Goal: Task Accomplishment & Management: Complete application form

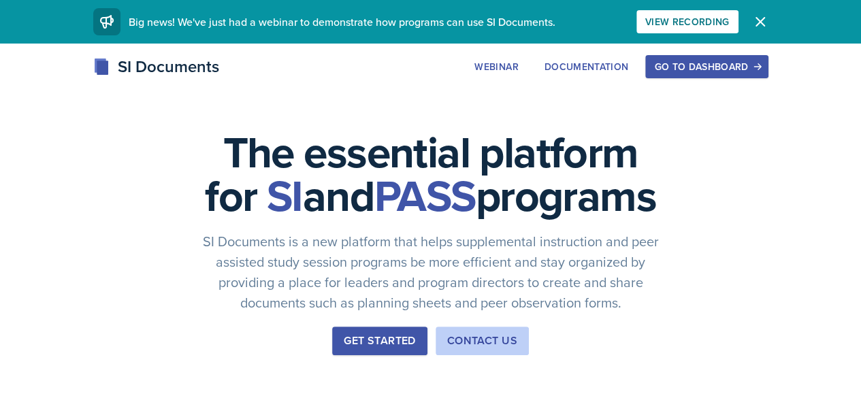
click at [746, 69] on div "Go to Dashboard" at bounding box center [706, 66] width 105 height 11
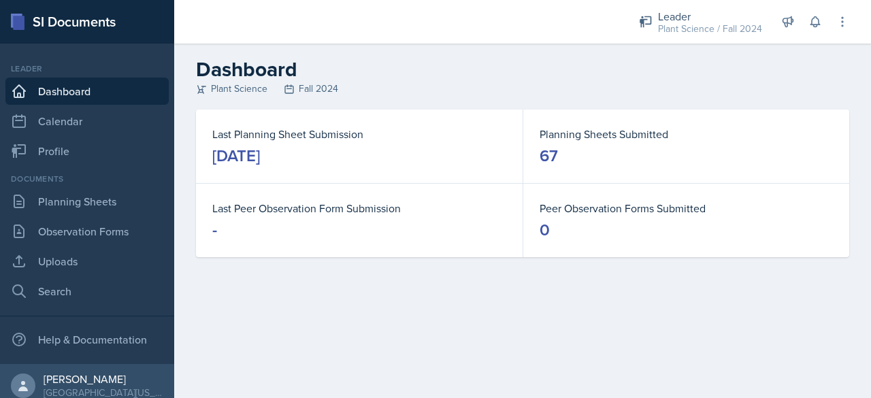
drag, startPoint x: 214, startPoint y: 156, endPoint x: 338, endPoint y: 171, distance: 124.1
click at [338, 171] on div "Last Planning Sheet Submission [DATE]" at bounding box center [359, 147] width 327 height 74
click at [95, 204] on link "Planning Sheets" at bounding box center [86, 201] width 163 height 27
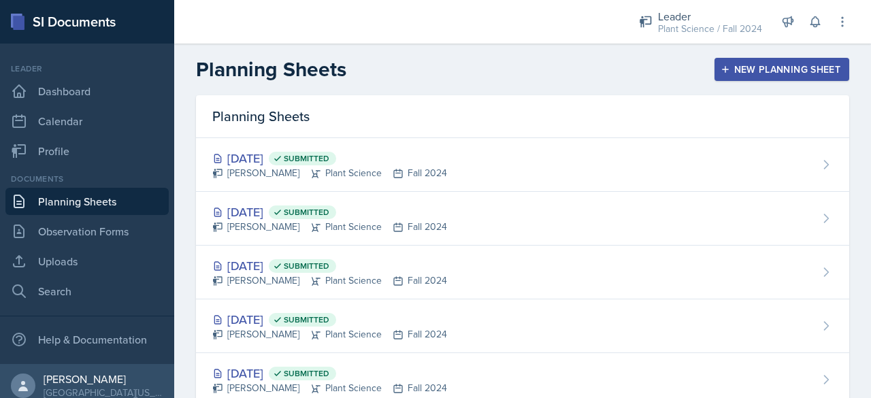
click at [736, 68] on div "New Planning Sheet" at bounding box center [782, 69] width 117 height 11
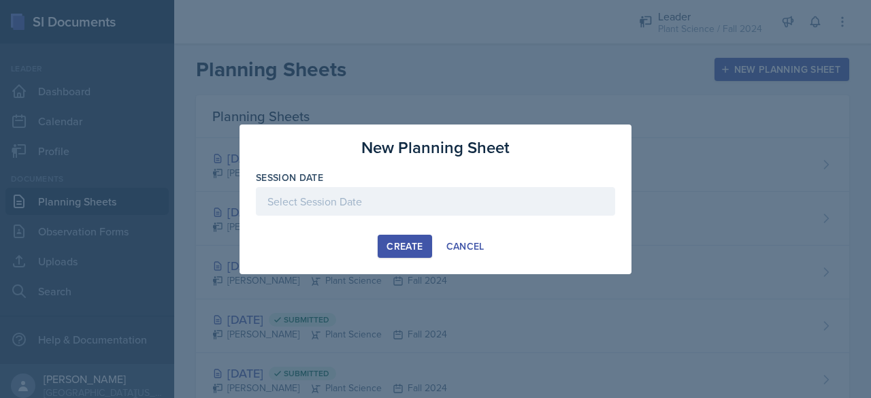
click at [413, 244] on div "Create" at bounding box center [405, 246] width 36 height 11
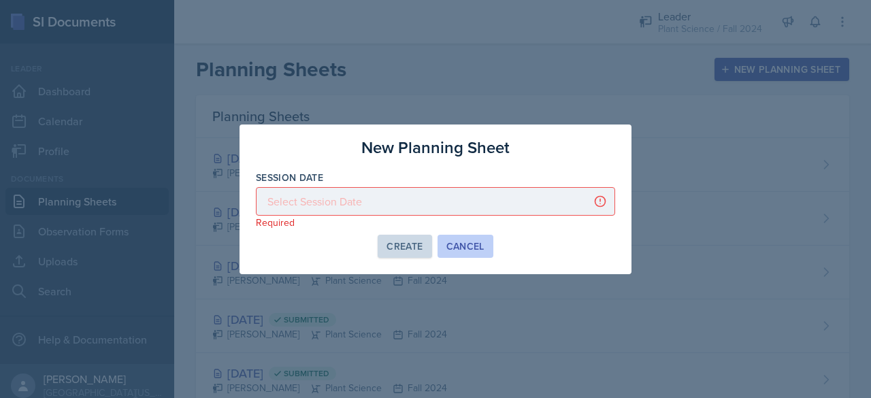
click at [473, 244] on div "Cancel" at bounding box center [465, 246] width 38 height 11
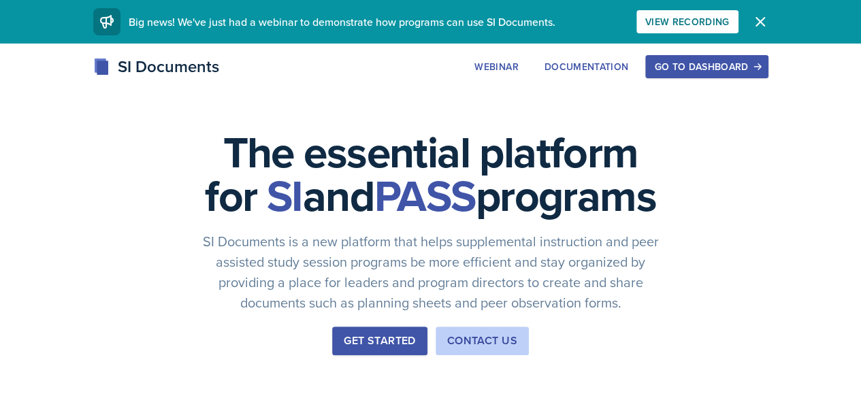
click at [759, 71] on div "Go to Dashboard" at bounding box center [706, 66] width 105 height 11
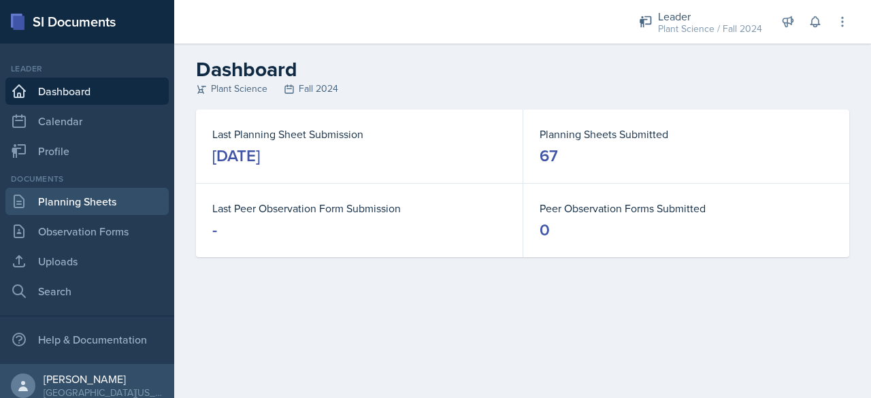
click at [119, 201] on link "Planning Sheets" at bounding box center [86, 201] width 163 height 27
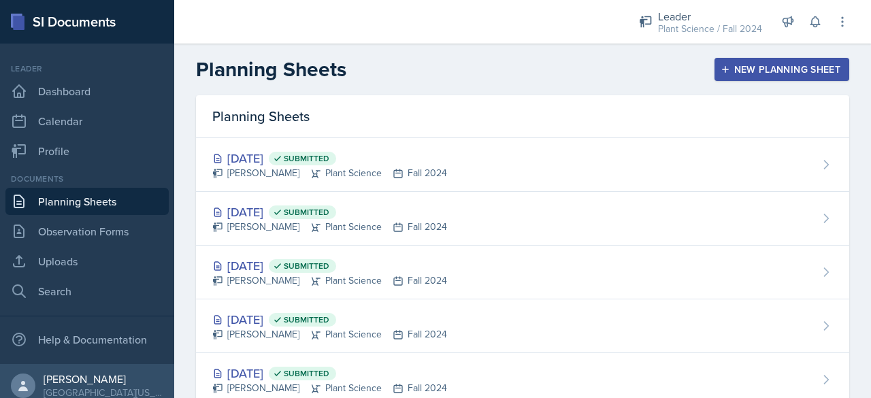
click at [747, 65] on div "New Planning Sheet" at bounding box center [782, 69] width 117 height 11
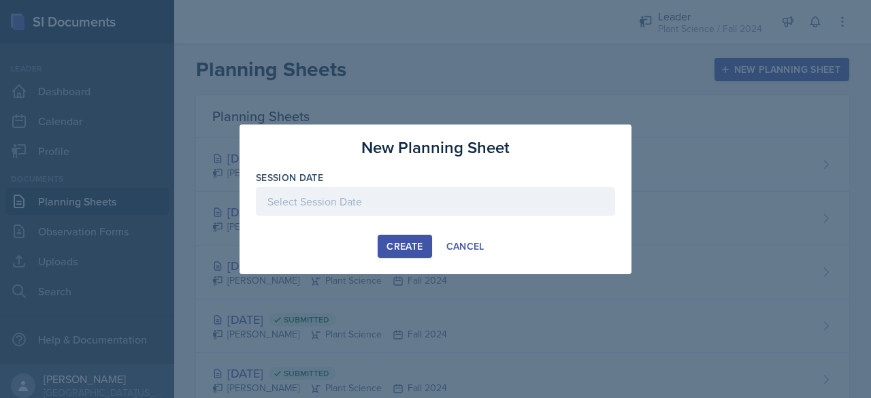
click at [375, 201] on div at bounding box center [435, 201] width 359 height 29
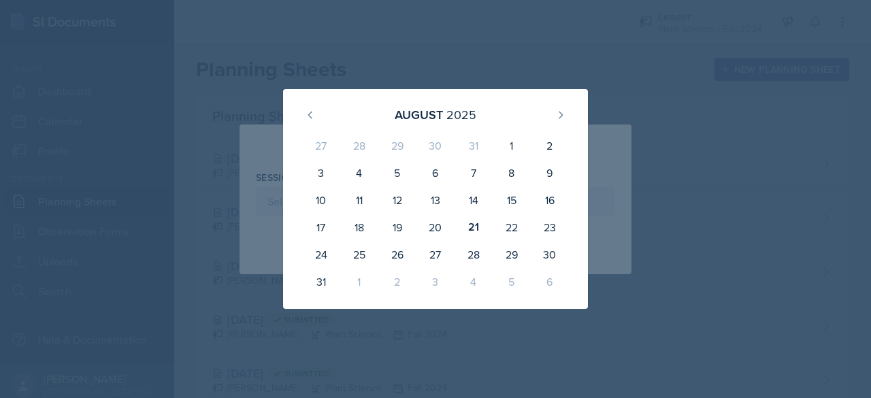
click at [375, 201] on div "11" at bounding box center [359, 199] width 38 height 27
type input "August 11th, 2025"
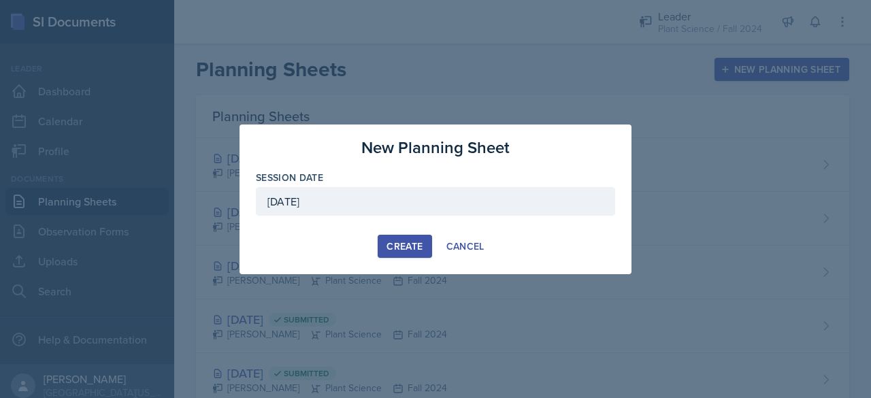
click at [403, 249] on div "Create" at bounding box center [405, 246] width 36 height 11
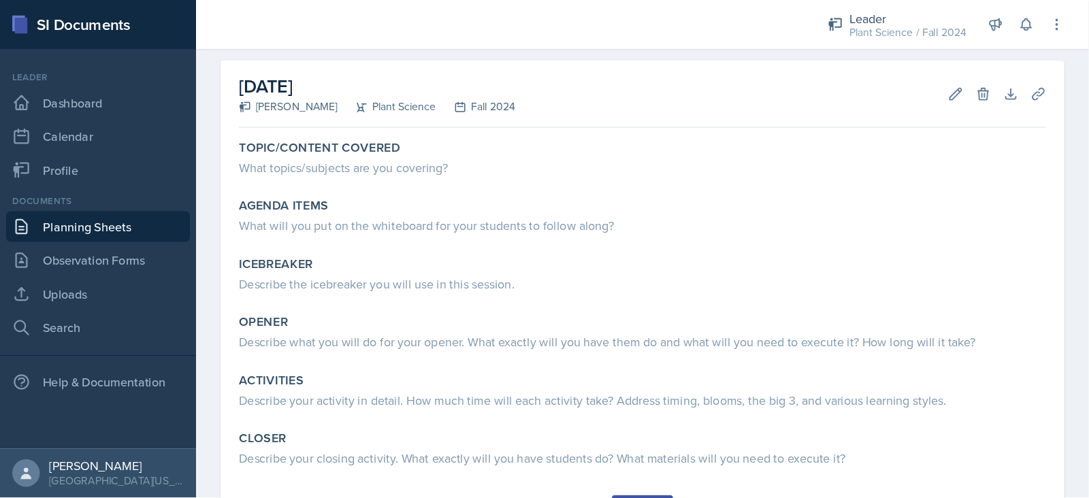
scroll to position [53, 0]
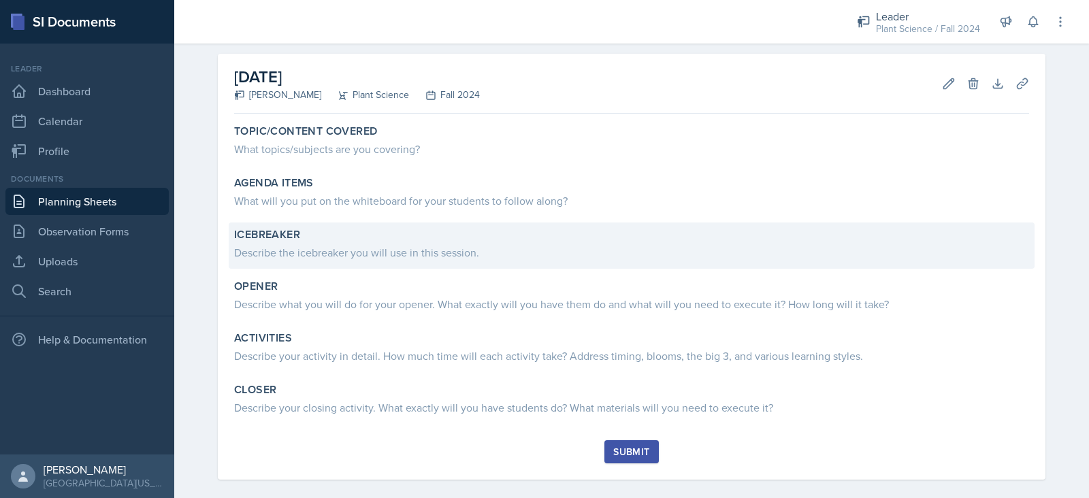
drag, startPoint x: 860, startPoint y: 0, endPoint x: 726, endPoint y: 261, distance: 294.1
click at [726, 261] on div "Icebreaker Describe the icebreaker you will use in this session." at bounding box center [632, 246] width 806 height 46
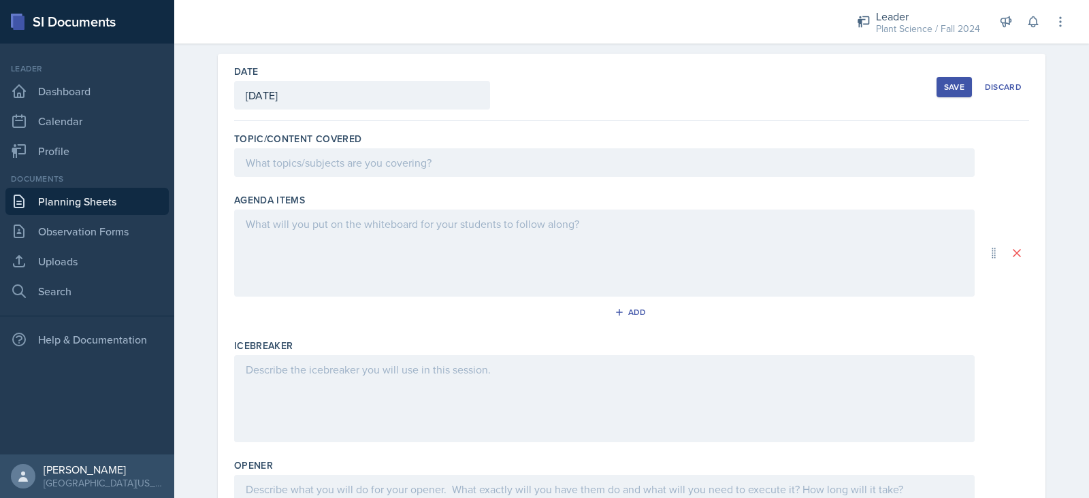
click at [871, 88] on div "Save" at bounding box center [954, 87] width 20 height 11
